Goal: Task Accomplishment & Management: Use online tool/utility

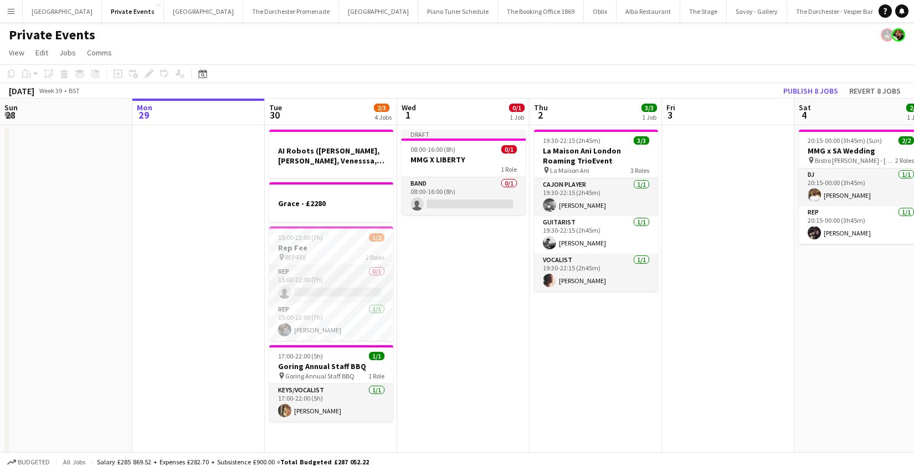
drag, startPoint x: 8, startPoint y: 9, endPoint x: 12, endPoint y: 24, distance: 15.3
click at [8, 9] on app-icon "Menu" at bounding box center [11, 11] width 9 height 9
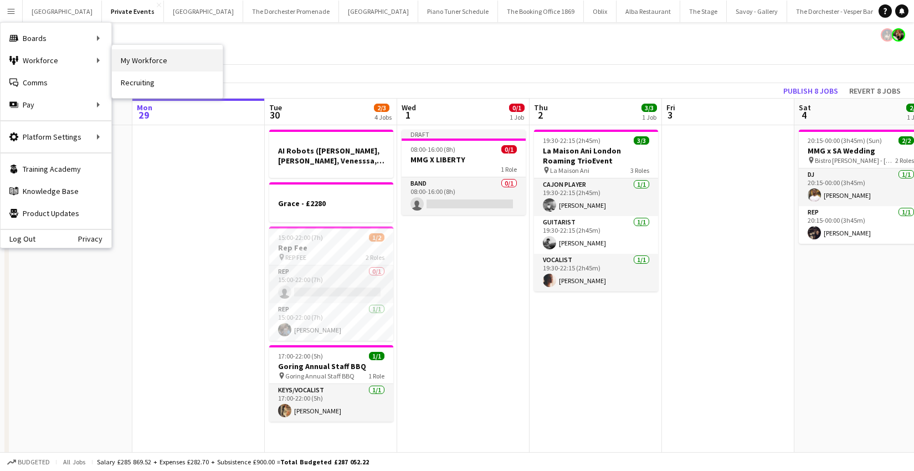
click at [124, 63] on link "My Workforce" at bounding box center [167, 60] width 111 height 22
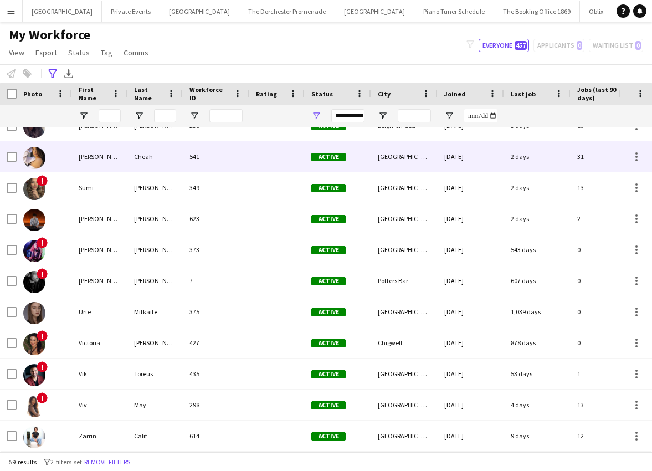
scroll to position [1472, 0]
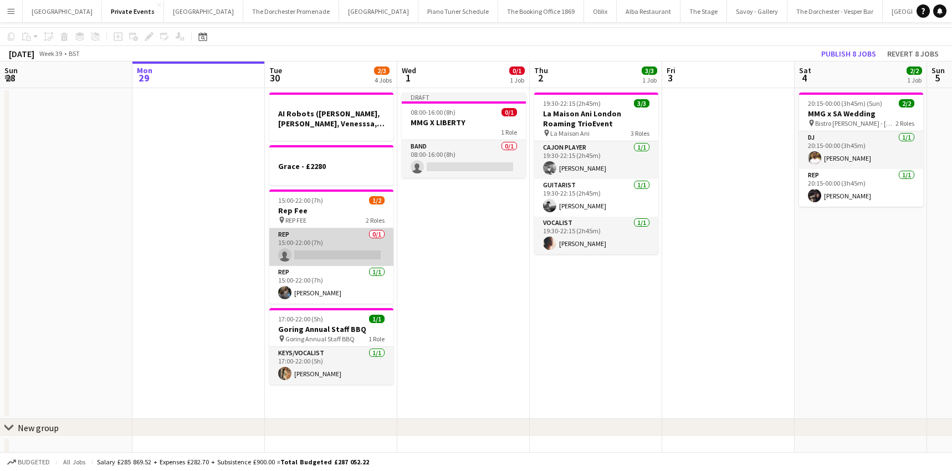
scroll to position [38, 0]
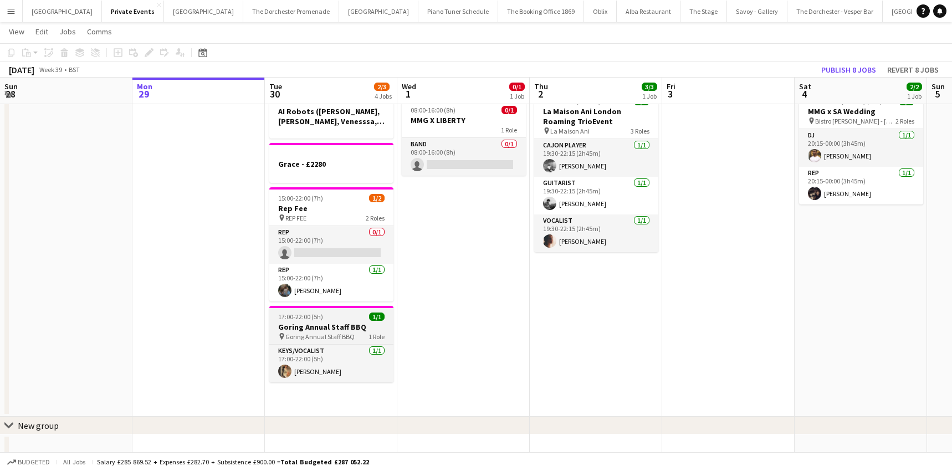
click at [315, 333] on span "Goring Annual Staff BBQ" at bounding box center [319, 336] width 69 height 8
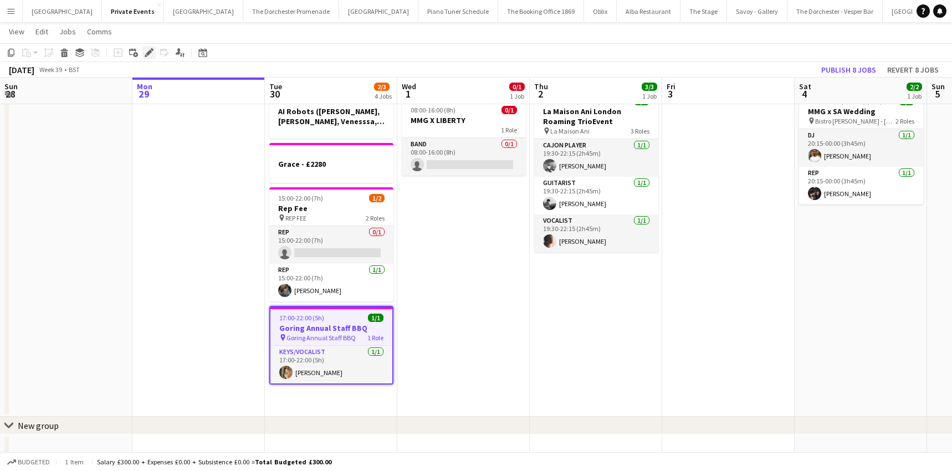
click at [151, 50] on icon "Edit" at bounding box center [149, 52] width 9 height 9
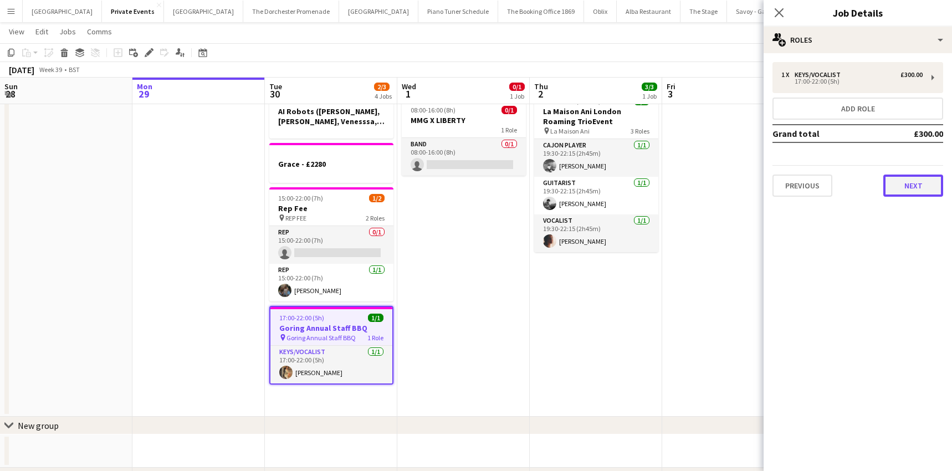
click at [914, 187] on button "Next" at bounding box center [913, 186] width 60 height 22
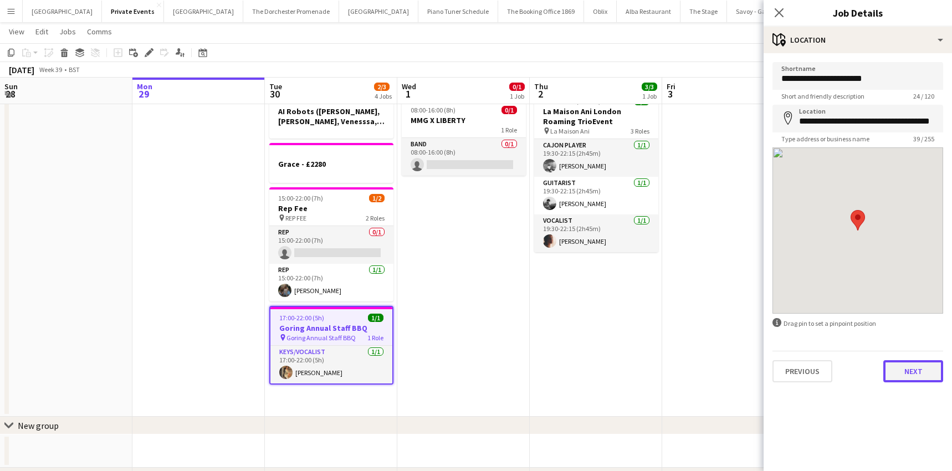
click at [899, 366] on button "Next" at bounding box center [913, 371] width 60 height 22
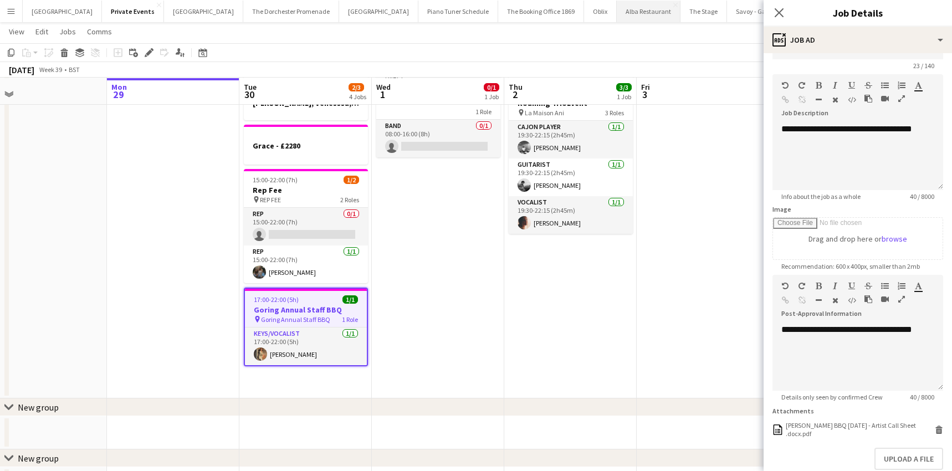
scroll to position [58, 0]
click at [45, 9] on button "[GEOGRAPHIC_DATA] Close" at bounding box center [62, 12] width 79 height 22
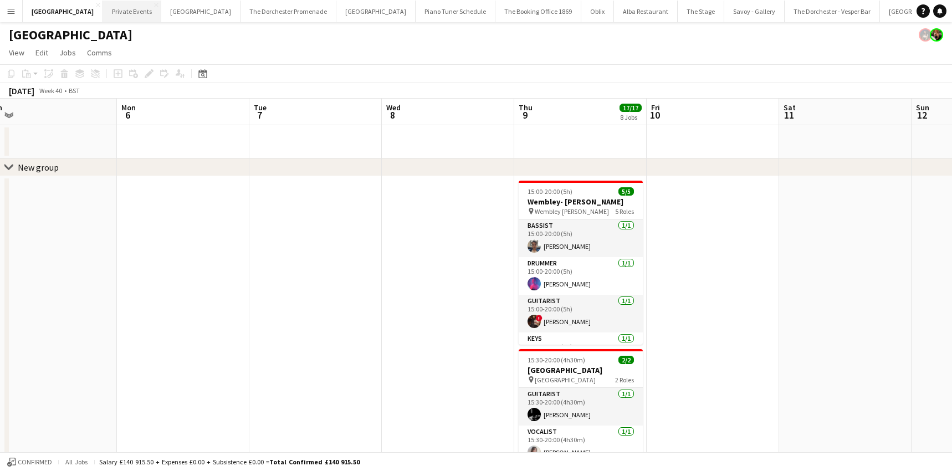
click at [130, 13] on button "Private Events Close" at bounding box center [132, 12] width 58 height 22
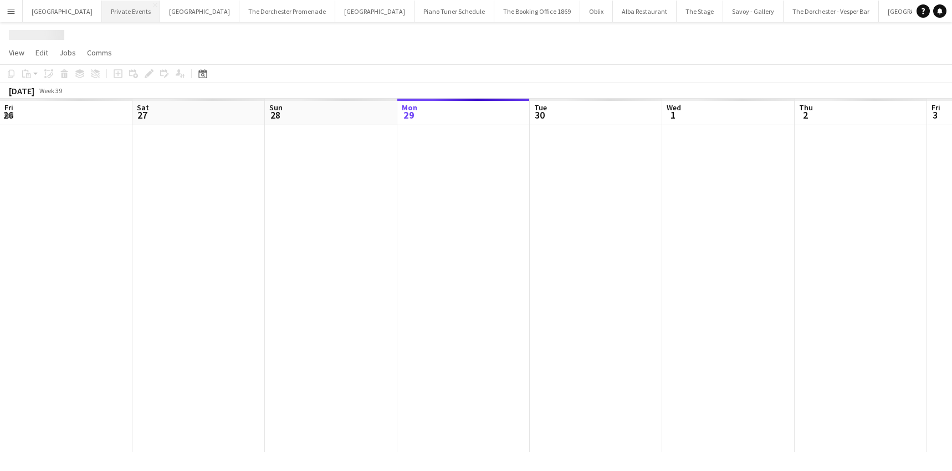
scroll to position [0, 265]
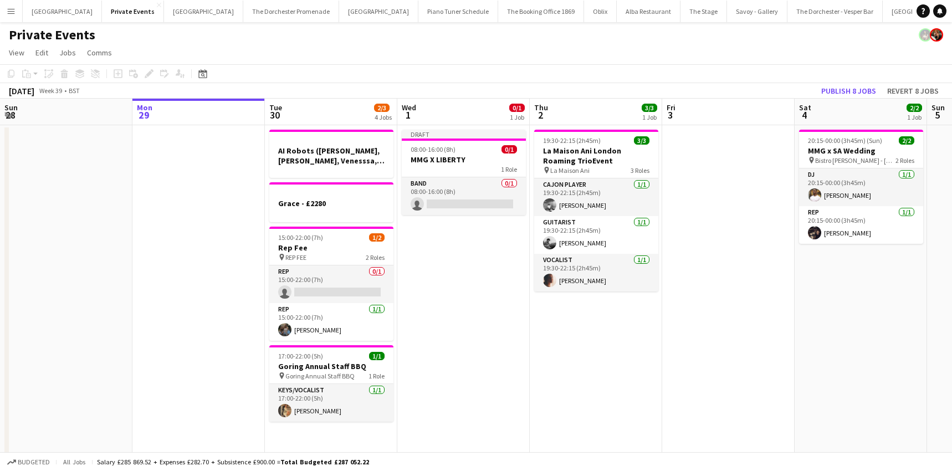
click at [13, 14] on app-icon "Menu" at bounding box center [11, 11] width 9 height 9
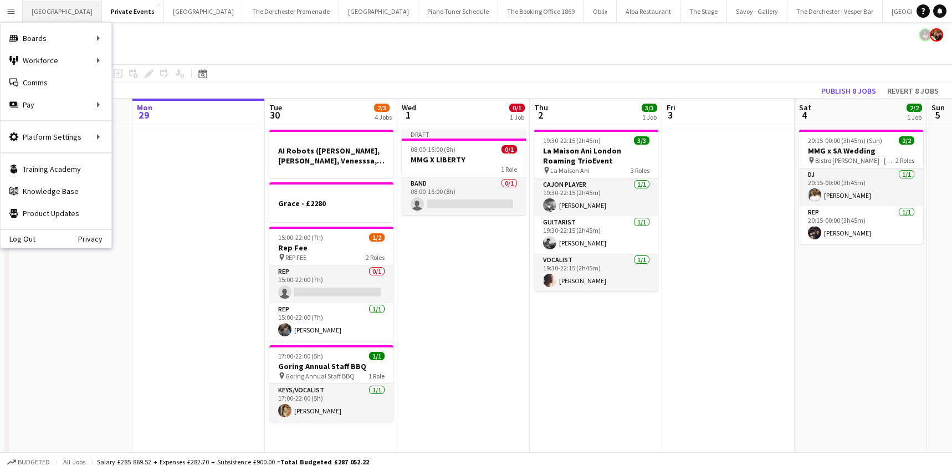
click at [60, 11] on button "[GEOGRAPHIC_DATA] Close" at bounding box center [62, 12] width 79 height 22
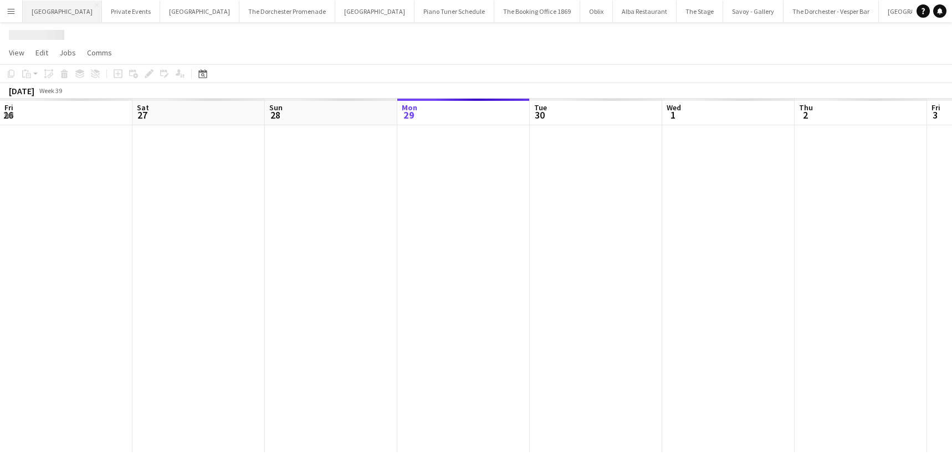
scroll to position [0, 265]
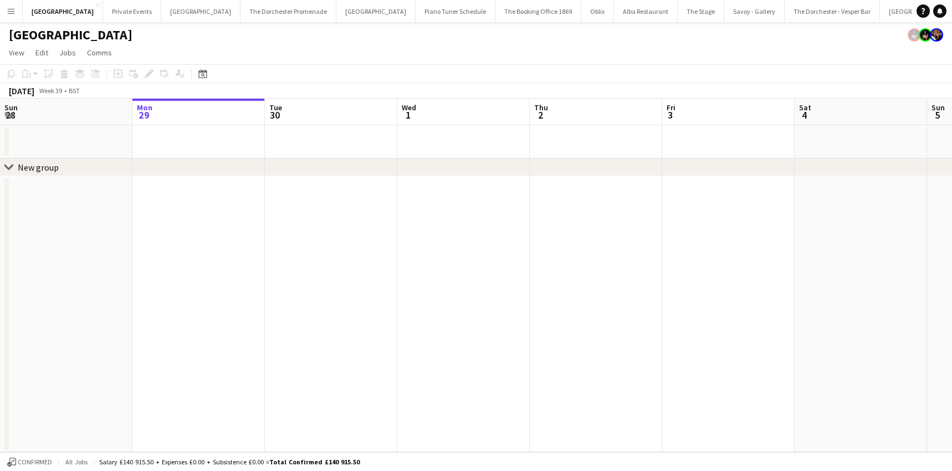
click at [4, 10] on button "Menu" at bounding box center [11, 11] width 22 height 22
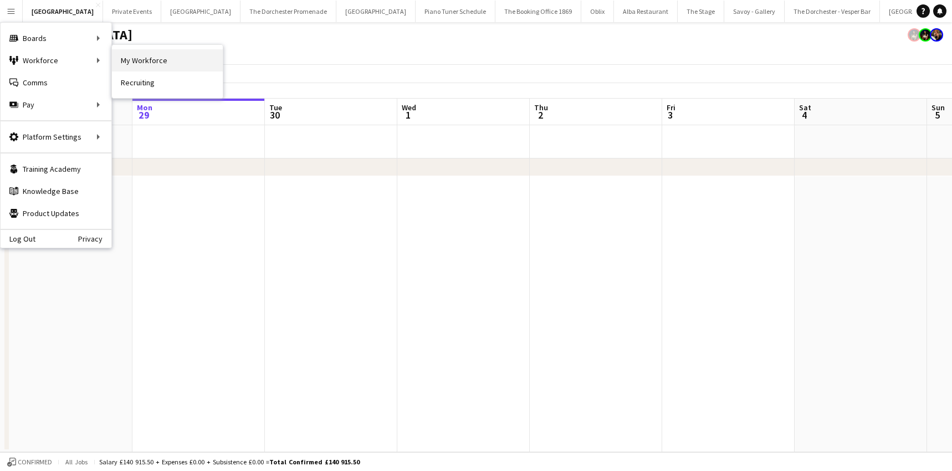
click at [139, 58] on link "My Workforce" at bounding box center [167, 60] width 111 height 22
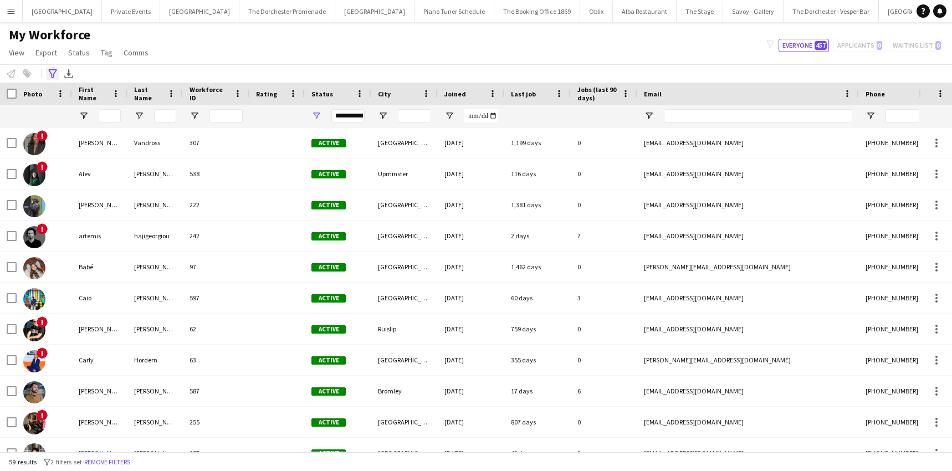
click at [55, 73] on icon "Advanced filters" at bounding box center [52, 73] width 9 height 9
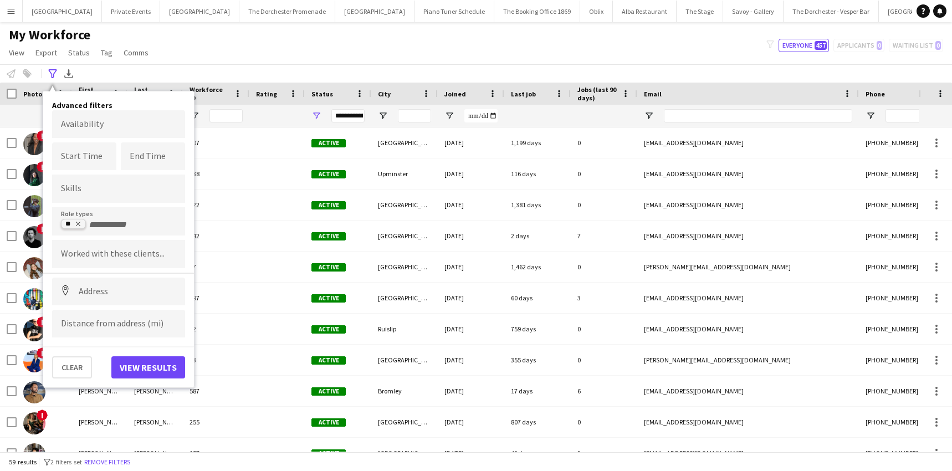
click at [80, 223] on icon "Remove tag" at bounding box center [78, 224] width 7 height 7
type input "***"
click at [160, 283] on div "Guitarist" at bounding box center [118, 278] width 133 height 27
click at [161, 372] on button "View results" at bounding box center [148, 367] width 74 height 22
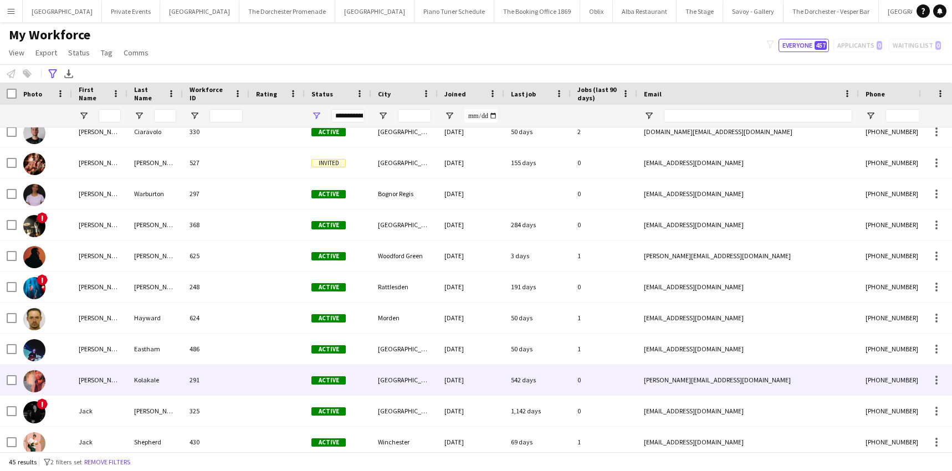
scroll to position [237, 0]
